Goal: Task Accomplishment & Management: Use online tool/utility

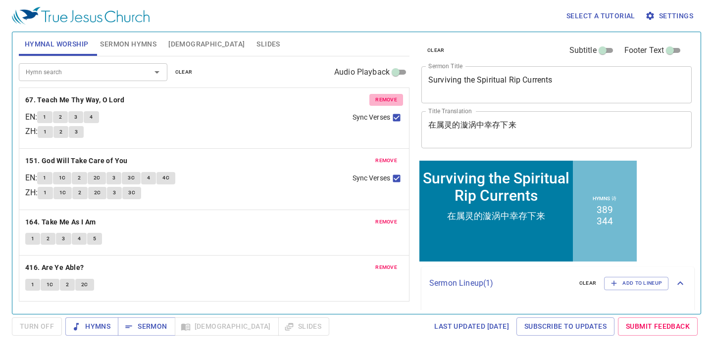
click at [372, 97] on button "remove" at bounding box center [386, 100] width 34 height 12
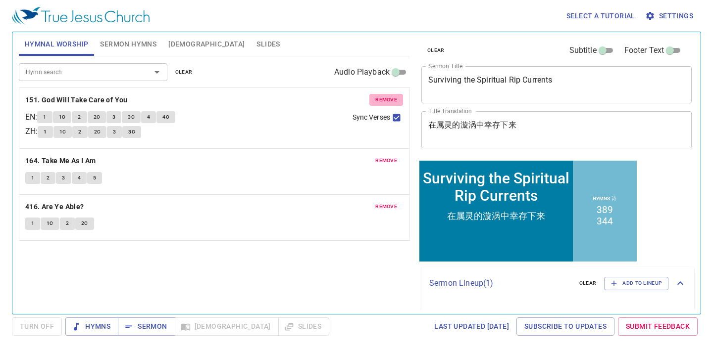
click at [372, 97] on button "remove" at bounding box center [386, 100] width 34 height 12
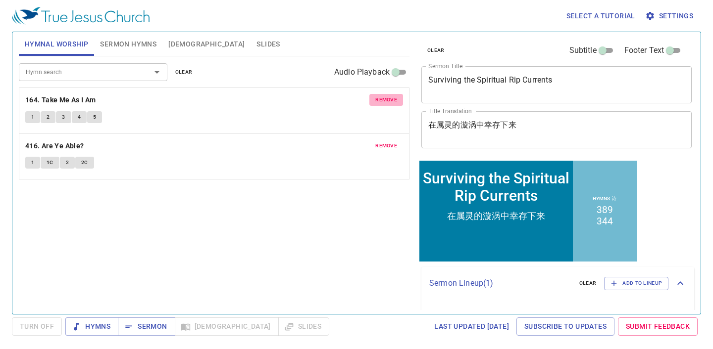
click at [372, 97] on button "remove" at bounding box center [386, 100] width 34 height 12
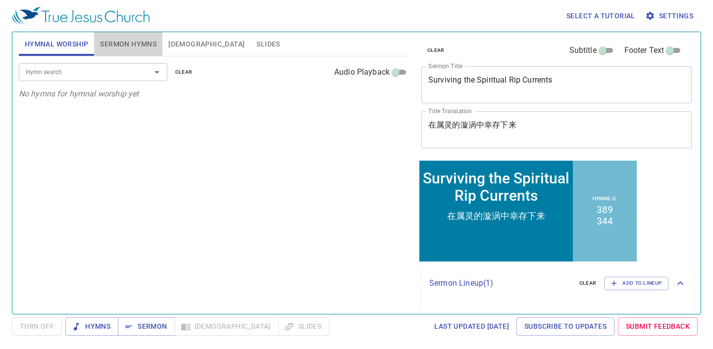
click at [141, 46] on span "Sermon Hymns" at bounding box center [128, 44] width 56 height 12
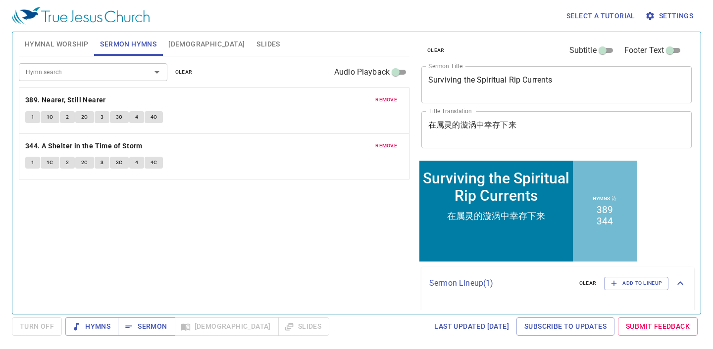
click at [392, 99] on span "remove" at bounding box center [386, 100] width 22 height 9
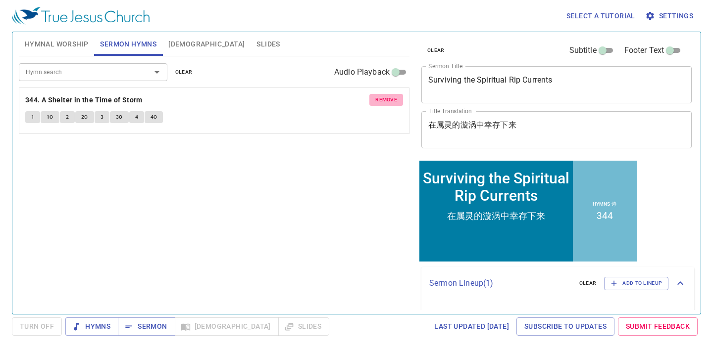
click at [392, 99] on span "remove" at bounding box center [386, 100] width 22 height 9
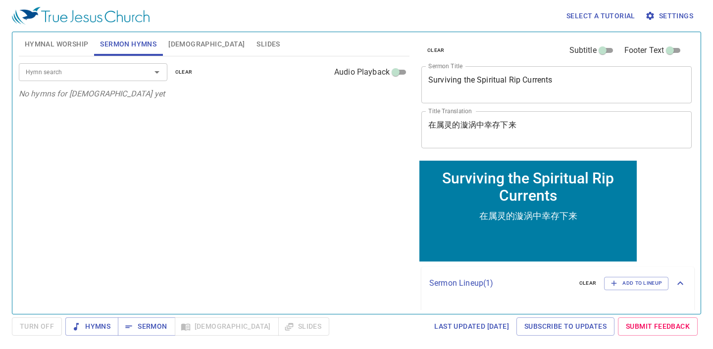
drag, startPoint x: 571, startPoint y: 98, endPoint x: 422, endPoint y: 68, distance: 151.5
click at [422, 68] on div "Surviving the Spiritual Rip Currents x Sermon Title" at bounding box center [556, 84] width 270 height 37
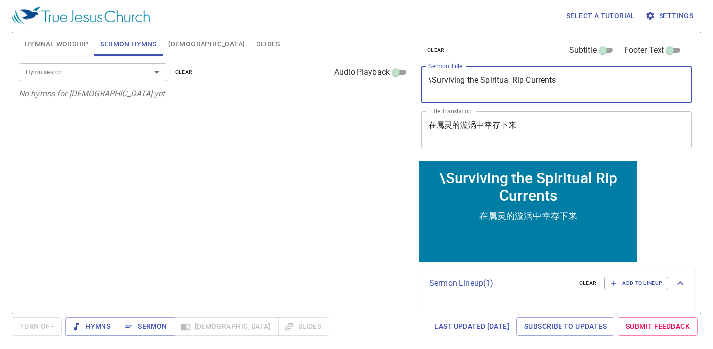
type textarea "\Surviving the Spiritual Rip Currents"
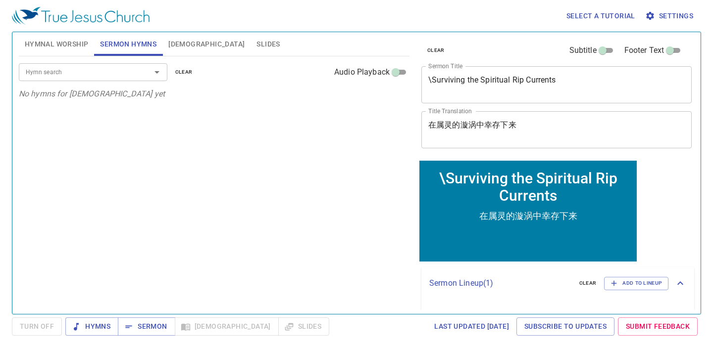
drag, startPoint x: 623, startPoint y: 99, endPoint x: 587, endPoint y: 88, distance: 38.5
click at [623, 99] on div "\Surviving the Spiritual Rip Currents x Sermon Title" at bounding box center [556, 84] width 270 height 37
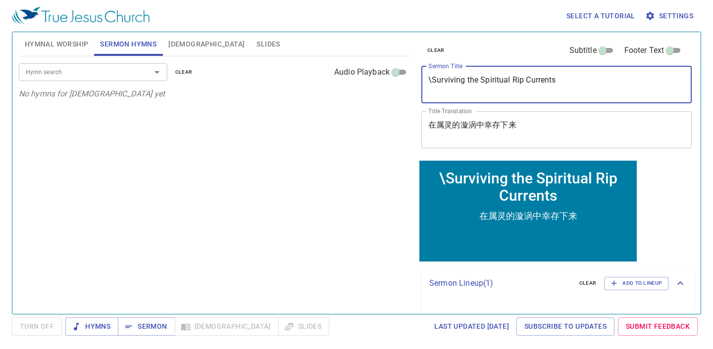
drag, startPoint x: 541, startPoint y: 77, endPoint x: 453, endPoint y: 72, distance: 87.8
click at [455, 72] on div "\Surviving the Spiritual Rip Currents x Sermon Title" at bounding box center [556, 84] width 270 height 37
click at [585, 87] on textarea "\Surviving the Spiritual Rip Currents" at bounding box center [556, 84] width 256 height 19
drag, startPoint x: 585, startPoint y: 87, endPoint x: 386, endPoint y: 80, distance: 198.6
click at [389, 82] on div "Hymnal Worship Sermon Hymns Bible Slides Hymn search Hymn search clear Audio Pl…" at bounding box center [356, 169] width 683 height 282
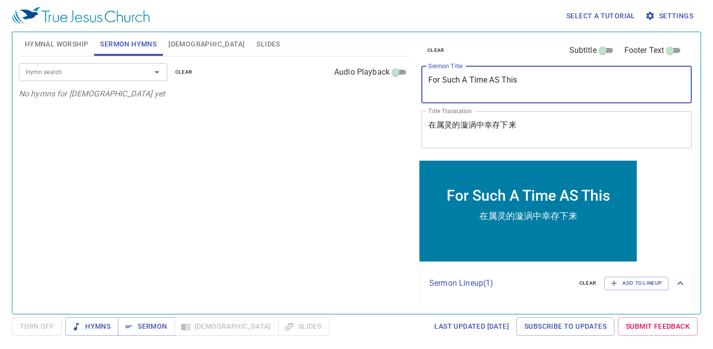
click at [501, 82] on textarea "For Such A Time AS This" at bounding box center [556, 84] width 256 height 19
drag, startPoint x: 531, startPoint y: 85, endPoint x: 370, endPoint y: 55, distance: 164.2
click at [370, 55] on div "Hymnal Worship Sermon Hymns Bible Slides Hymn search Hymn search clear Audio Pl…" at bounding box center [356, 169] width 683 height 282
type textarea "For Such A Time As This"
click at [556, 144] on div "在属灵的漩涡中幸存下来 x Title Translation" at bounding box center [556, 129] width 270 height 37
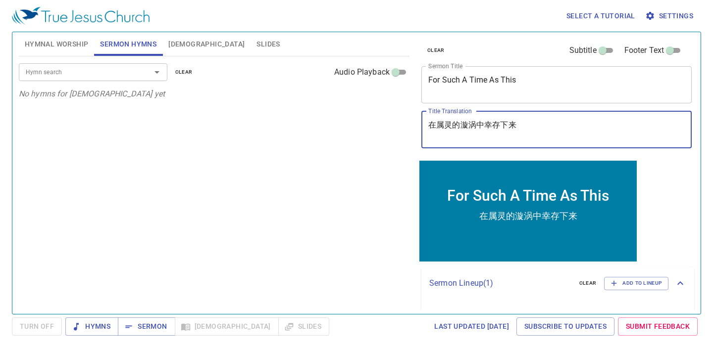
click at [555, 134] on textarea "在属灵的漩涡中幸存下来" at bounding box center [556, 129] width 256 height 19
drag, startPoint x: 553, startPoint y: 134, endPoint x: 417, endPoint y: 127, distance: 135.8
click at [417, 127] on div "clear Subtitle Footer Text Sermon Title For Such A Time As This x Sermon Title …" at bounding box center [555, 95] width 277 height 127
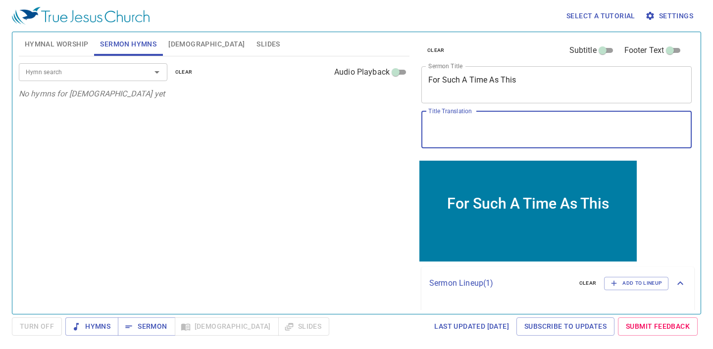
paste textarea "为了这样的时刻"
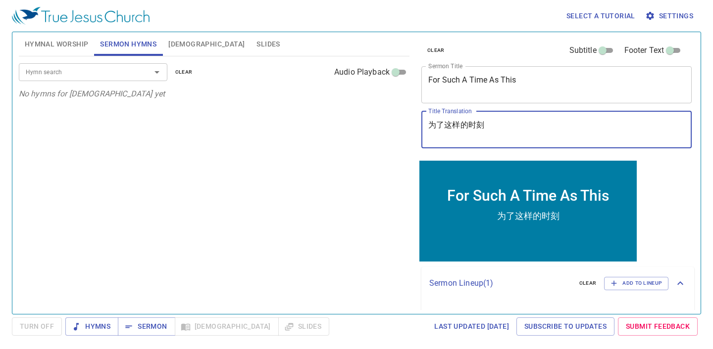
type textarea "为了这样的时刻"
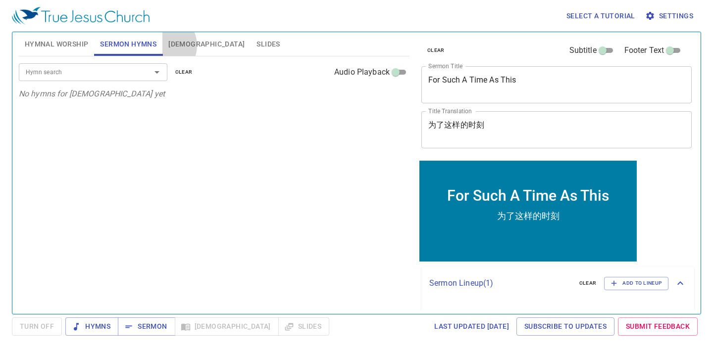
click at [163, 46] on button "[DEMOGRAPHIC_DATA]" at bounding box center [206, 44] width 88 height 24
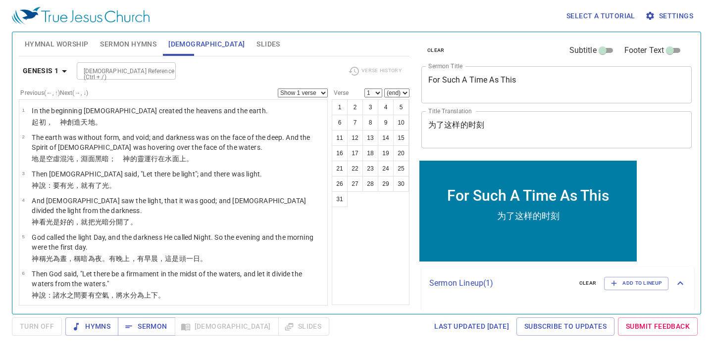
click at [139, 48] on span "Sermon Hymns" at bounding box center [128, 44] width 56 height 12
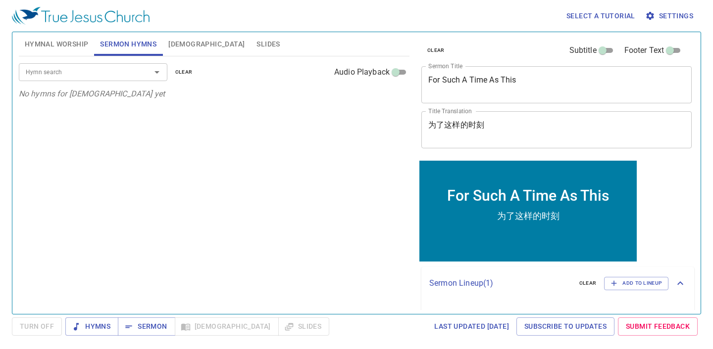
click at [144, 76] on div at bounding box center [150, 72] width 26 height 14
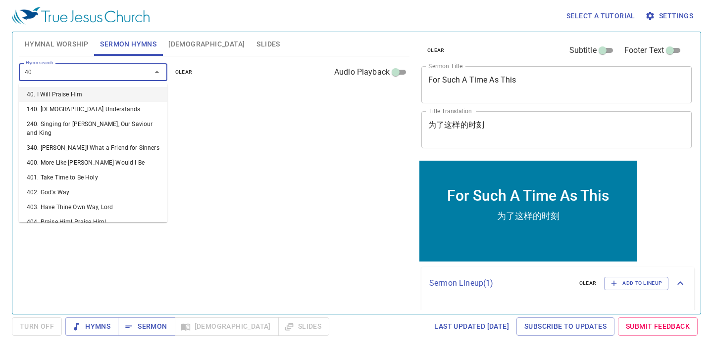
type input "4"
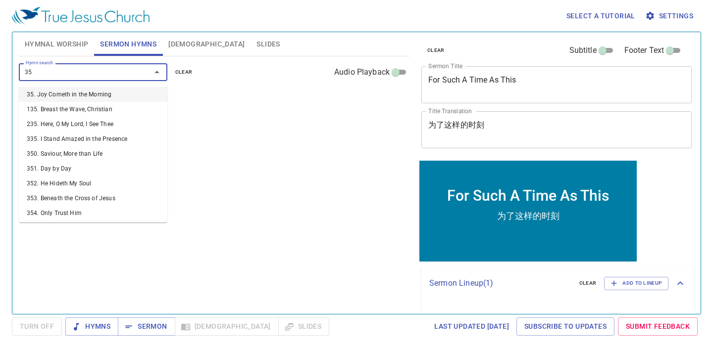
type input "356"
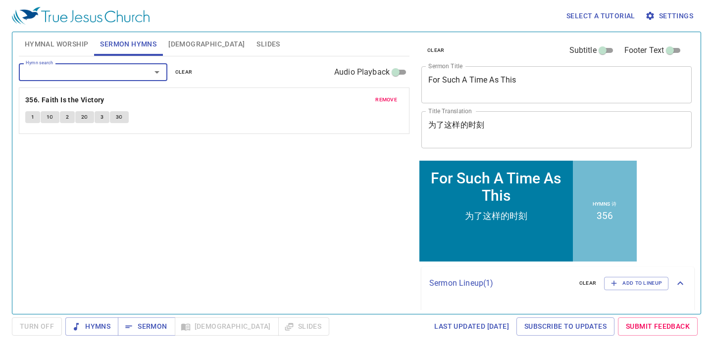
click at [299, 164] on div "Hymn search Hymn search clear Audio Playback remove 356. Faith Is the Victory 1…" at bounding box center [214, 180] width 391 height 249
click at [250, 34] on button "Slides" at bounding box center [267, 44] width 35 height 24
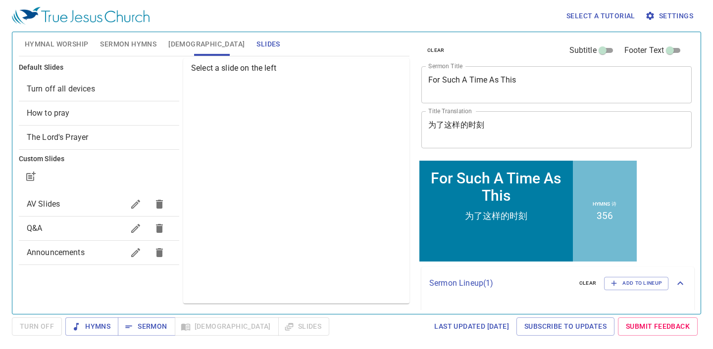
click at [152, 86] on span "Turn off all devices" at bounding box center [99, 89] width 145 height 12
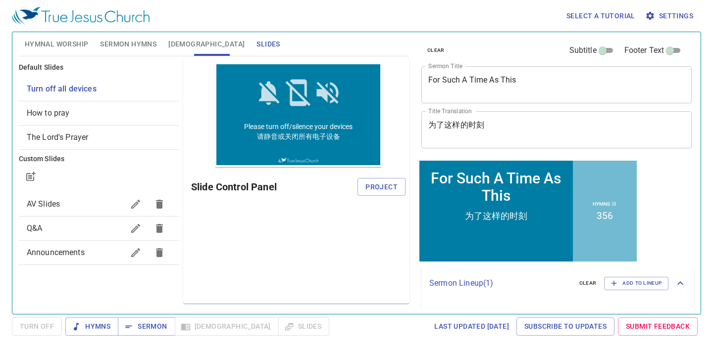
click at [394, 181] on span "Project" at bounding box center [381, 187] width 32 height 12
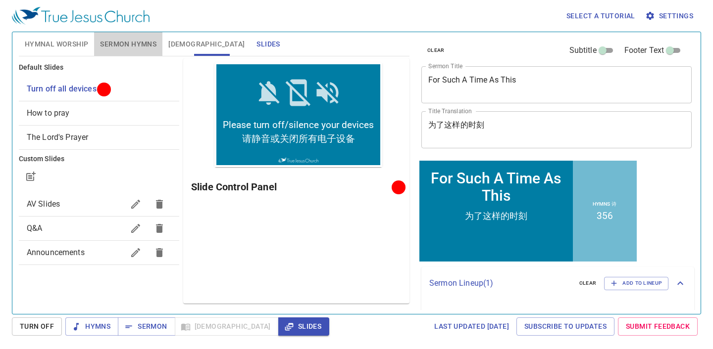
click at [132, 33] on button "Sermon Hymns" at bounding box center [128, 44] width 68 height 24
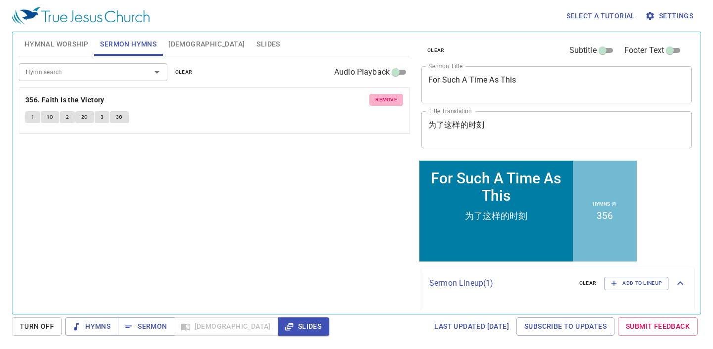
click at [380, 96] on span "remove" at bounding box center [386, 100] width 22 height 9
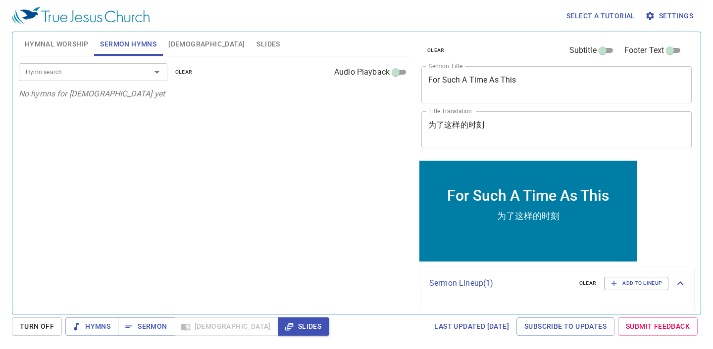
click at [47, 67] on input "Hymn search" at bounding box center [78, 71] width 113 height 11
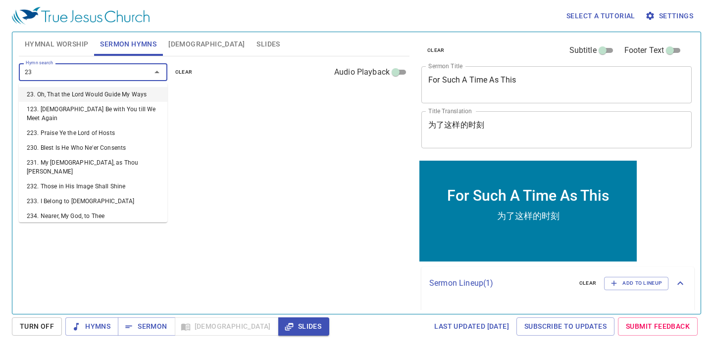
type input "239"
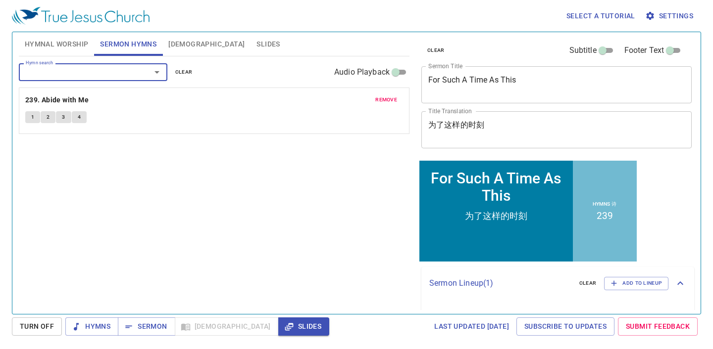
click at [42, 48] on span "Hymnal Worship" at bounding box center [57, 44] width 64 height 12
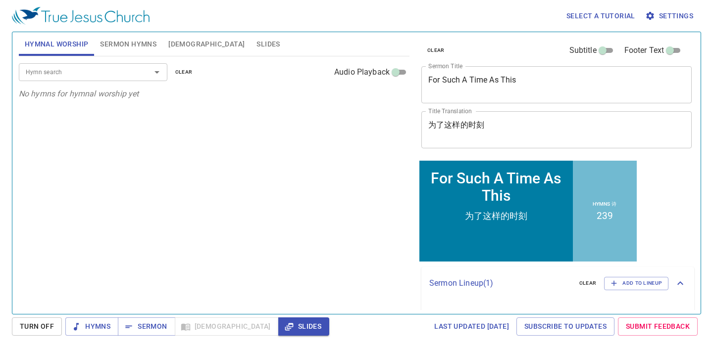
click at [113, 40] on span "Sermon Hymns" at bounding box center [128, 44] width 56 height 12
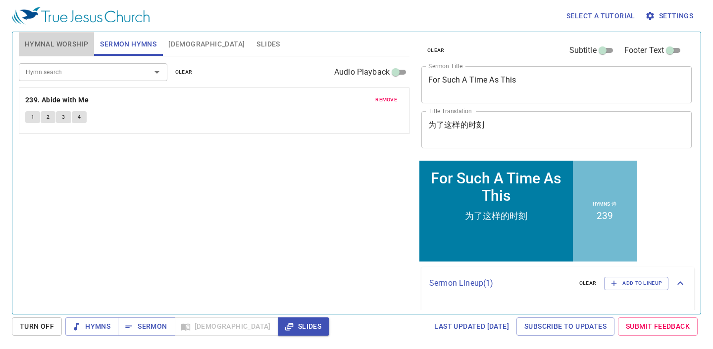
click at [63, 49] on span "Hymnal Worship" at bounding box center [57, 44] width 64 height 12
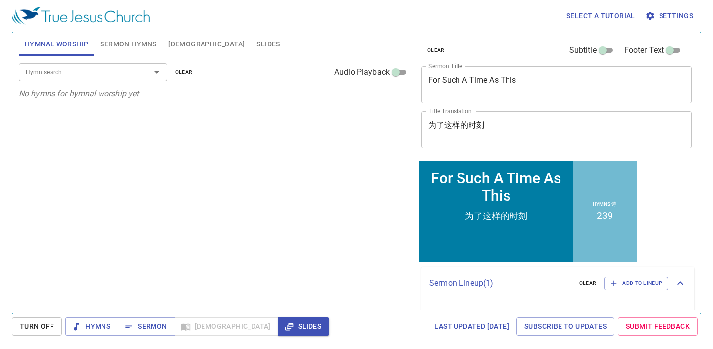
click at [148, 64] on div "Hymn search" at bounding box center [93, 71] width 148 height 17
click at [132, 41] on span "Sermon Hymns" at bounding box center [128, 44] width 56 height 12
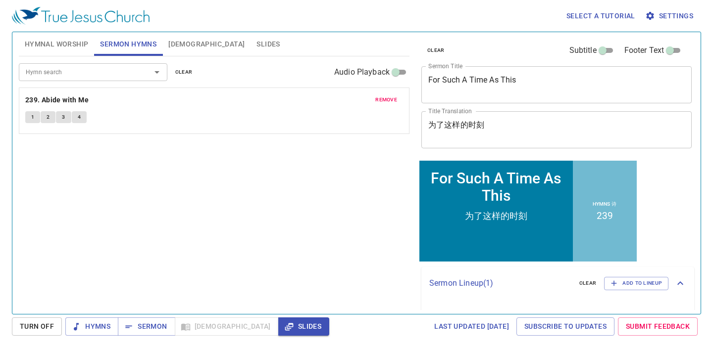
click at [134, 64] on div "Hymn search" at bounding box center [93, 71] width 148 height 17
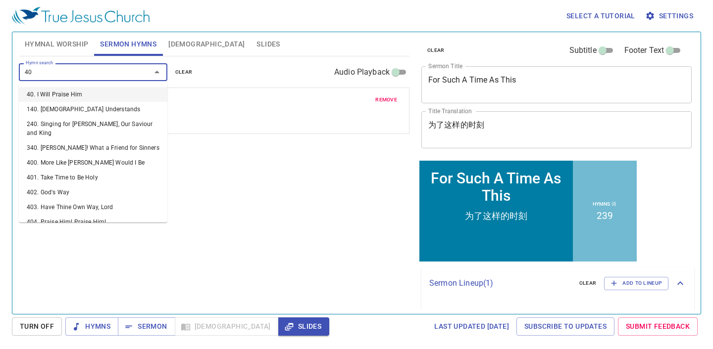
type input "405"
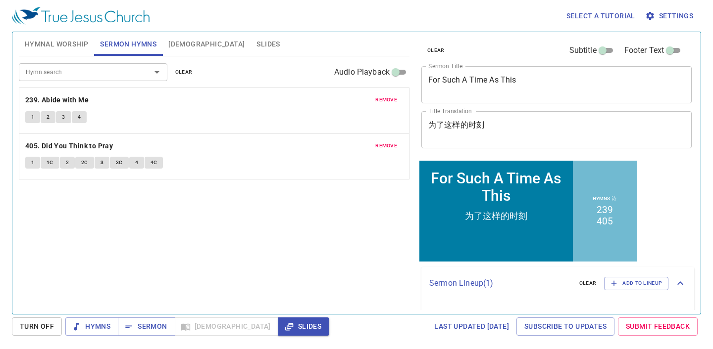
click at [57, 56] on div "Hymn search Hymn search clear Audio Playback" at bounding box center [214, 72] width 391 height 32
click at [72, 49] on span "Hymnal Worship" at bounding box center [57, 44] width 64 height 12
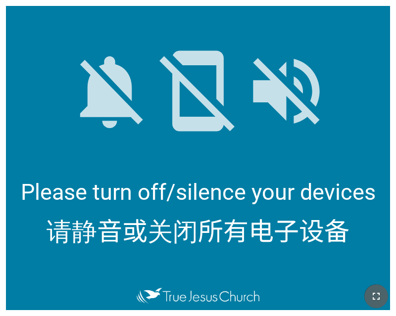
click at [371, 296] on icon "button" at bounding box center [376, 297] width 12 height 12
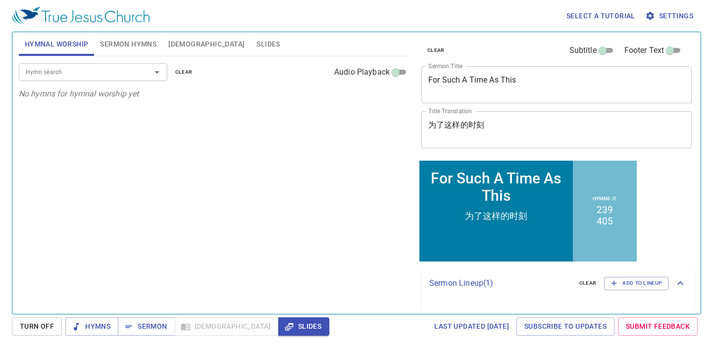
click at [103, 65] on div "Hymn search" at bounding box center [93, 71] width 148 height 17
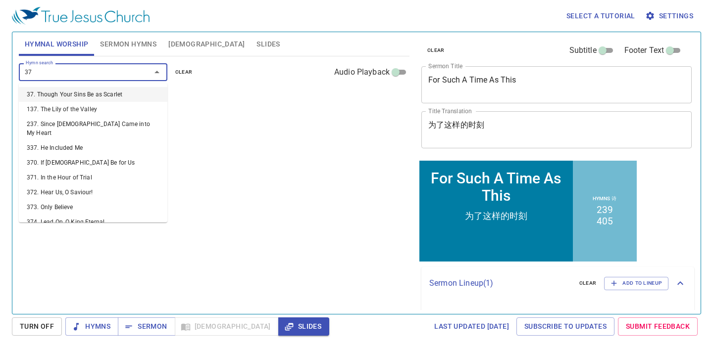
type input "371"
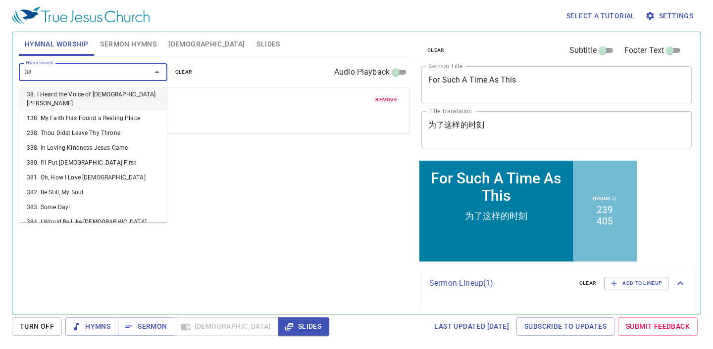
type input "385"
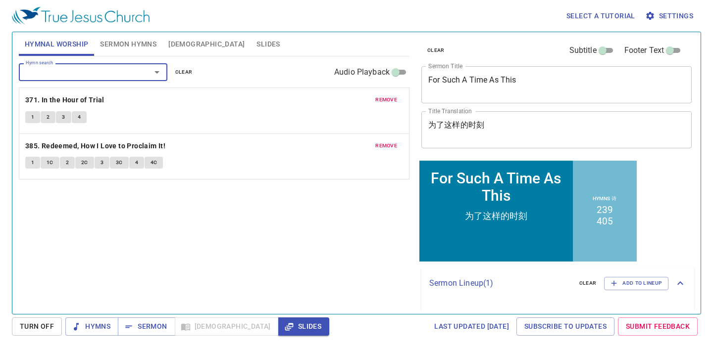
click at [112, 54] on button "Sermon Hymns" at bounding box center [128, 44] width 68 height 24
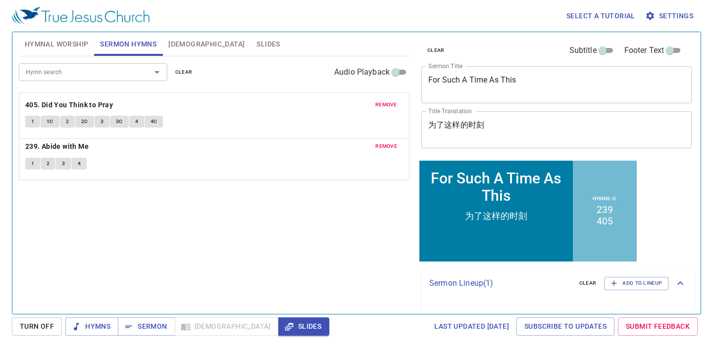
drag, startPoint x: 249, startPoint y: 128, endPoint x: 245, endPoint y: 87, distance: 41.3
click at [245, 87] on div "Hymn search Hymn search clear Audio Playback remove 239. Abide with Me 1 2 3 4 …" at bounding box center [214, 117] width 391 height 123
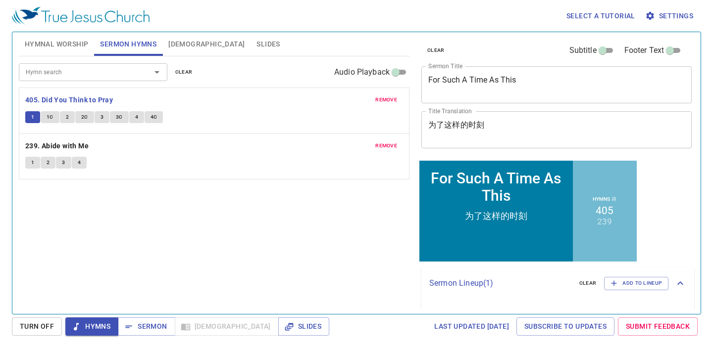
click at [51, 120] on span "1C" at bounding box center [50, 117] width 7 height 9
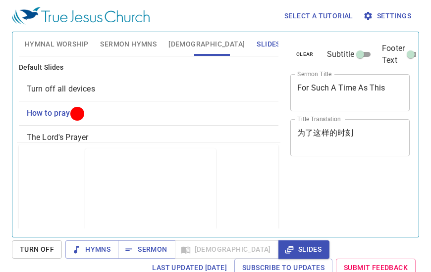
scroll to position [4, 0]
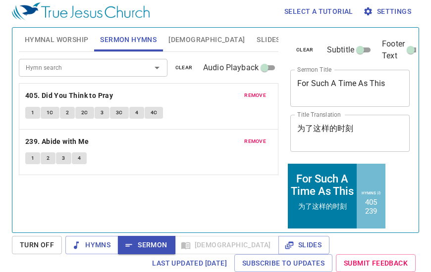
scroll to position [4, 0]
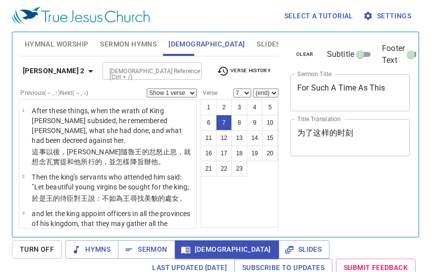
select select "7"
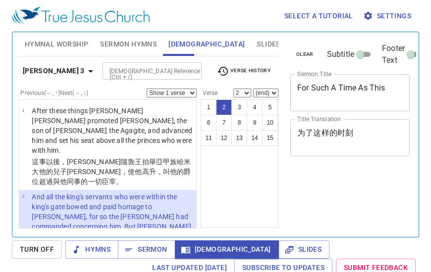
select select "2"
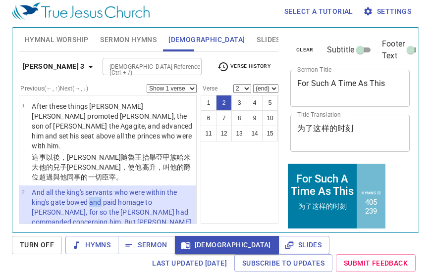
scroll to position [49, 0]
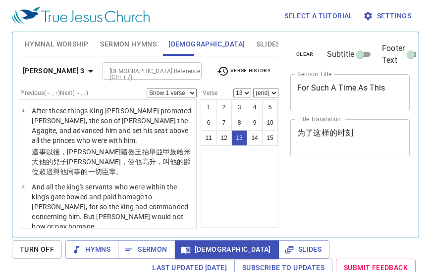
select select "13"
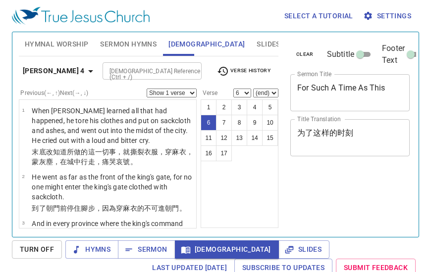
scroll to position [4, 0]
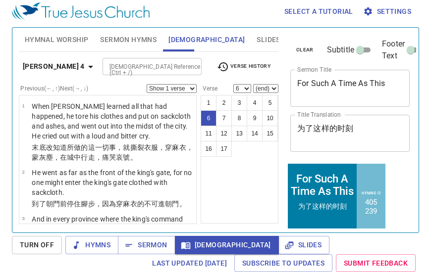
select select "7"
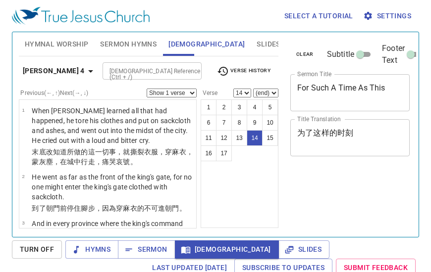
select select "14"
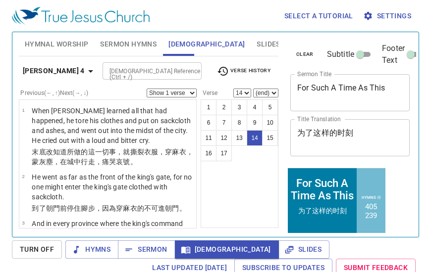
scroll to position [4, 0]
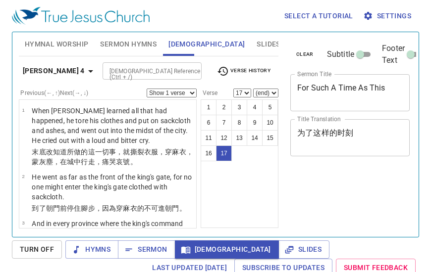
select select "17"
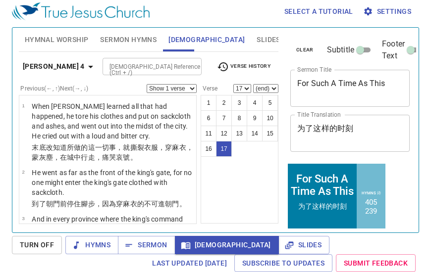
scroll to position [929, 0]
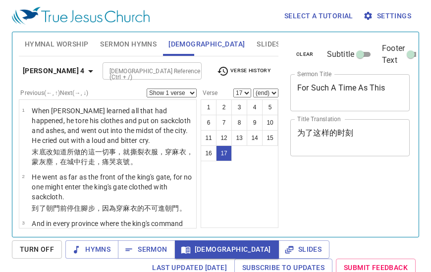
select select "17"
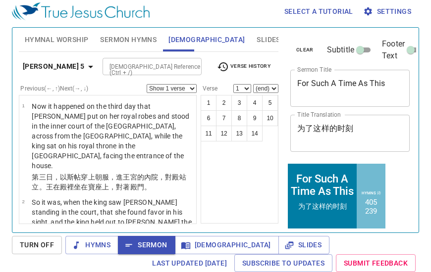
scroll to position [4, 0]
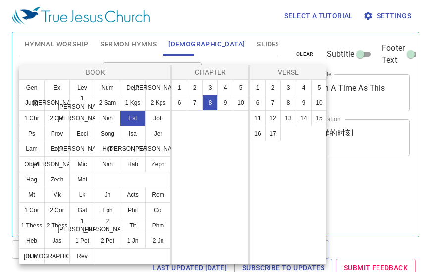
select select "17"
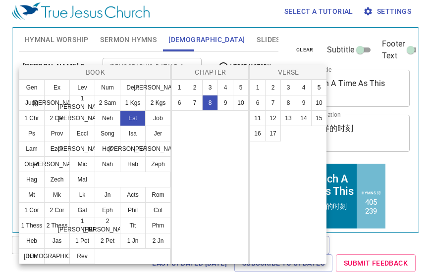
scroll to position [4, 0]
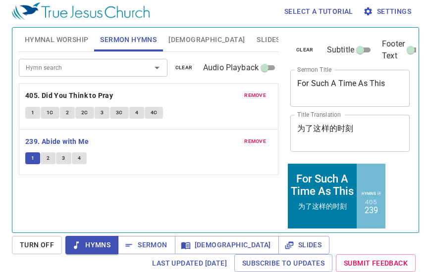
scroll to position [4, 0]
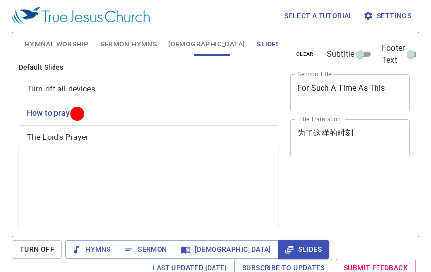
scroll to position [4, 0]
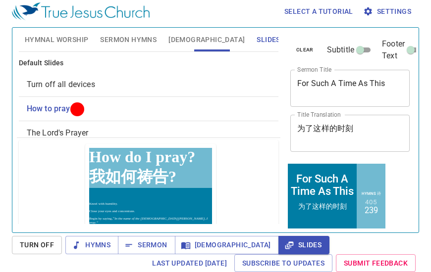
scroll to position [72, 0]
